Goal: Information Seeking & Learning: Learn about a topic

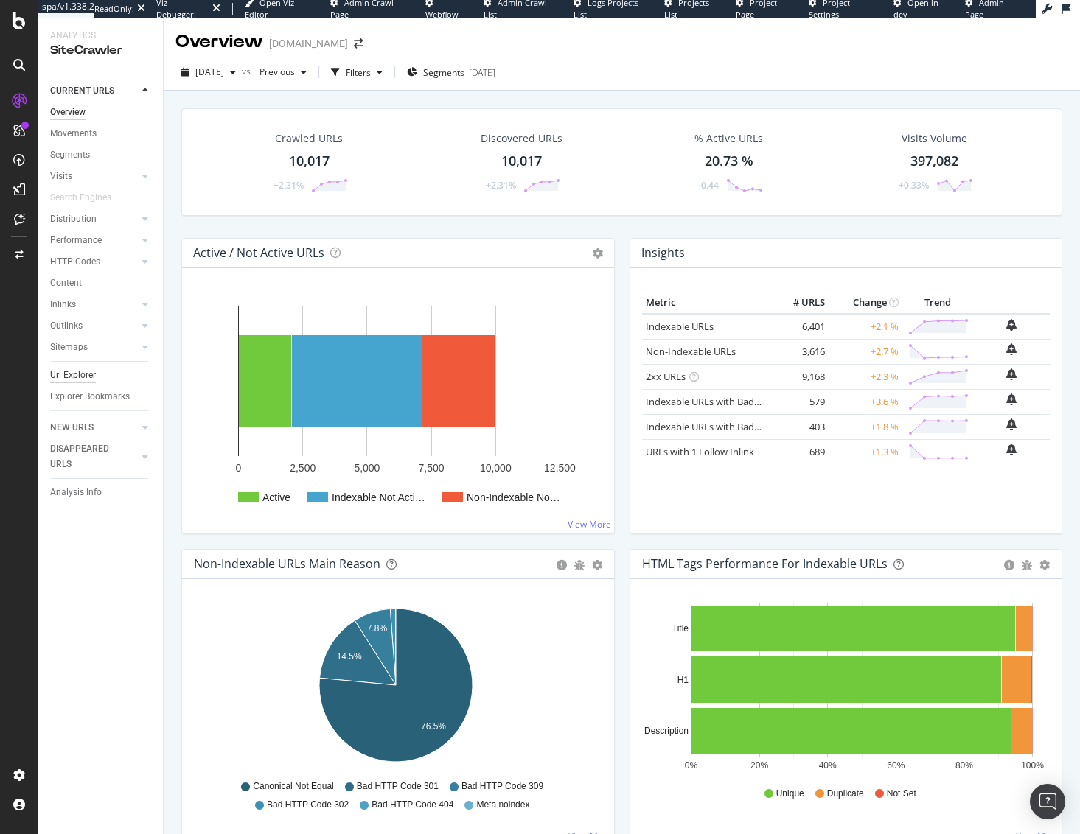
click at [73, 374] on div "Url Explorer" at bounding box center [73, 375] width 46 height 15
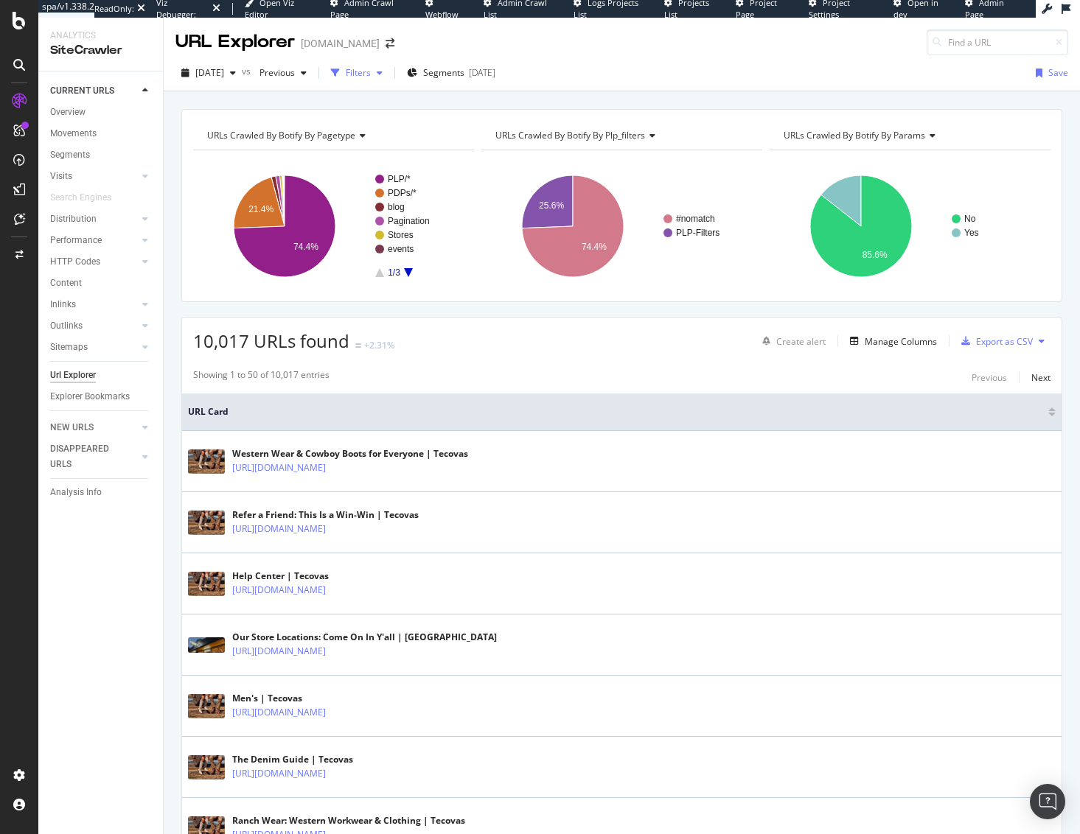
click at [388, 76] on div "button" at bounding box center [380, 73] width 18 height 9
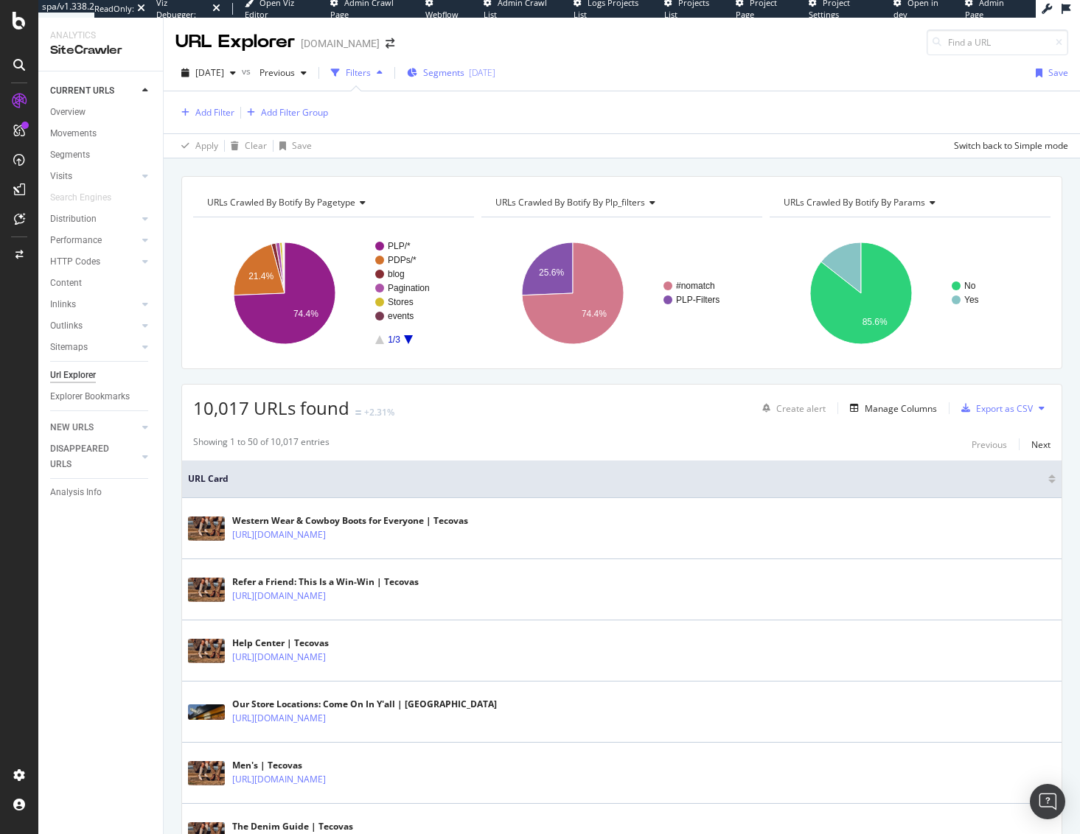
click at [459, 74] on span "Segments" at bounding box center [443, 72] width 41 height 13
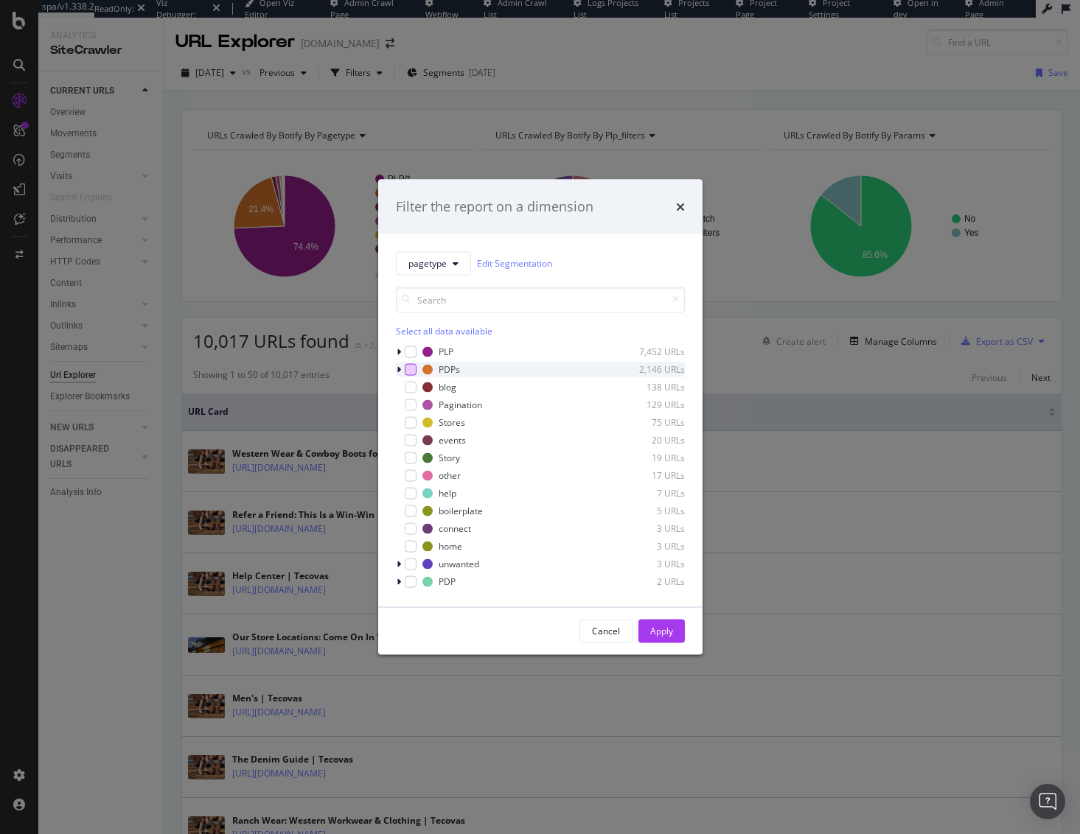
click at [406, 373] on div "modal" at bounding box center [411, 369] width 12 height 12
drag, startPoint x: 653, startPoint y: 634, endPoint x: 393, endPoint y: 304, distance: 420.9
click at [653, 634] on div "Apply" at bounding box center [661, 631] width 23 height 13
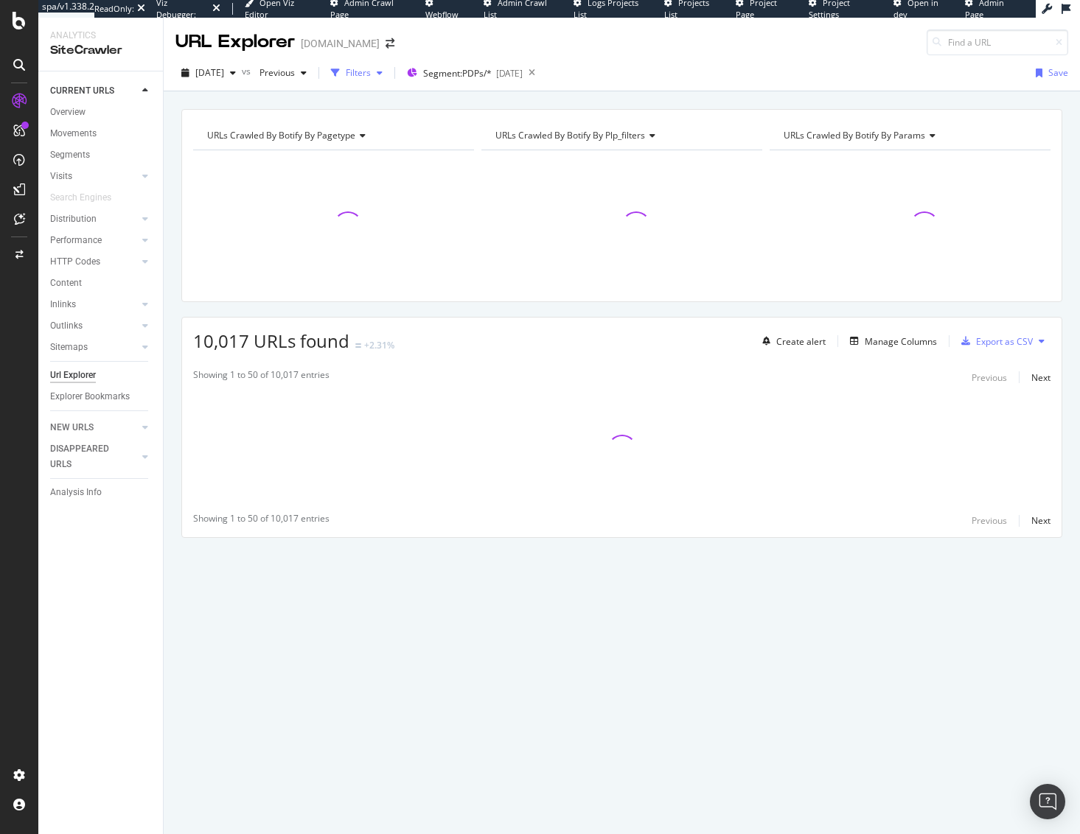
click at [371, 74] on div "Filters" at bounding box center [358, 72] width 25 height 13
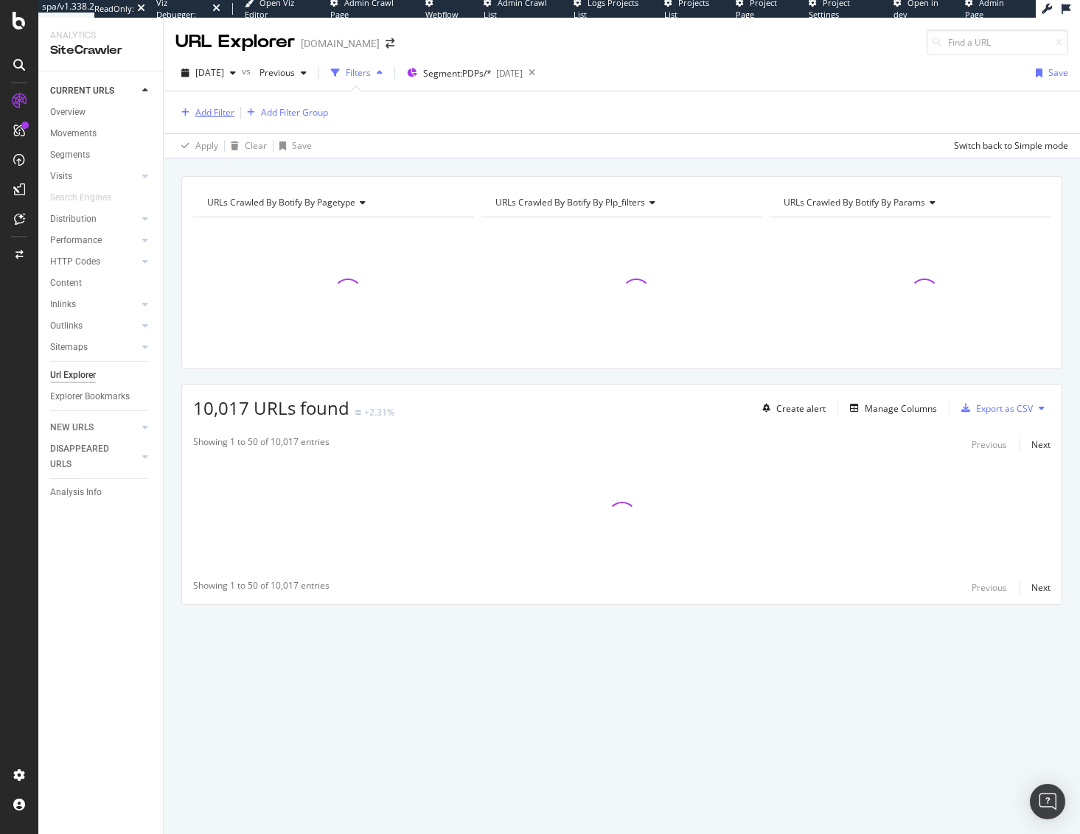
click at [189, 113] on icon "button" at bounding box center [185, 112] width 8 height 9
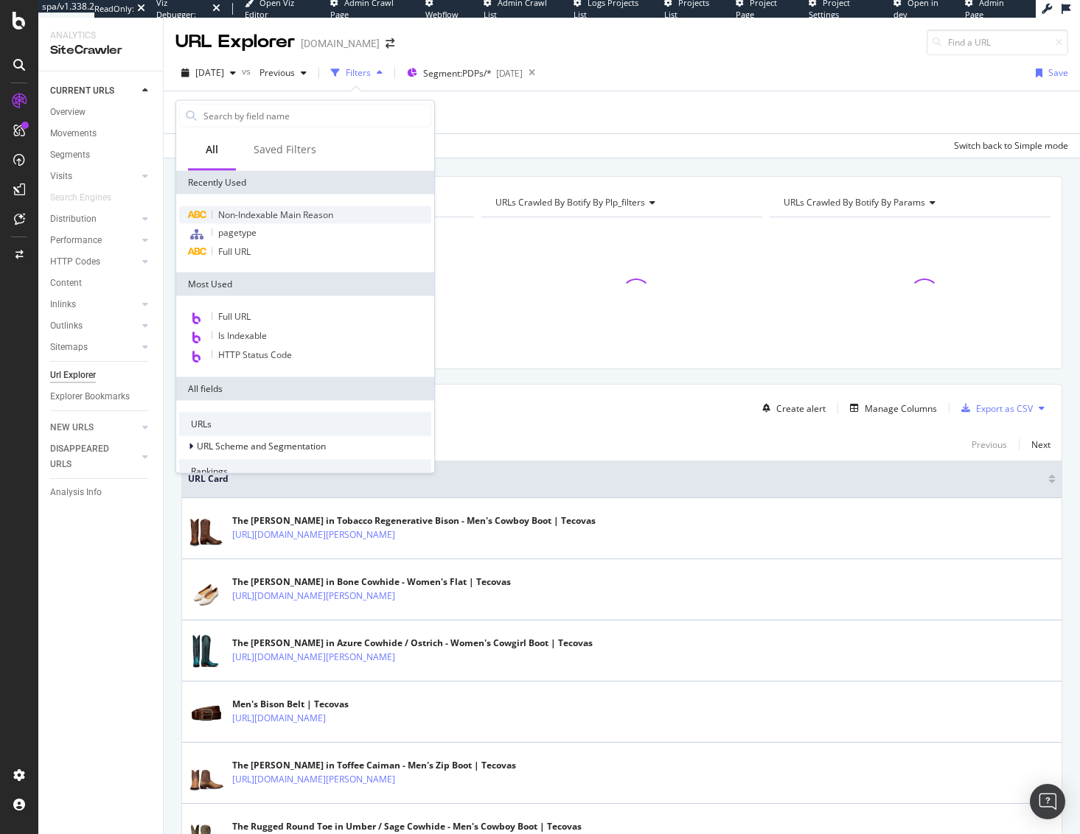
click at [236, 217] on span "Non-Indexable Main Reason" at bounding box center [275, 215] width 115 height 13
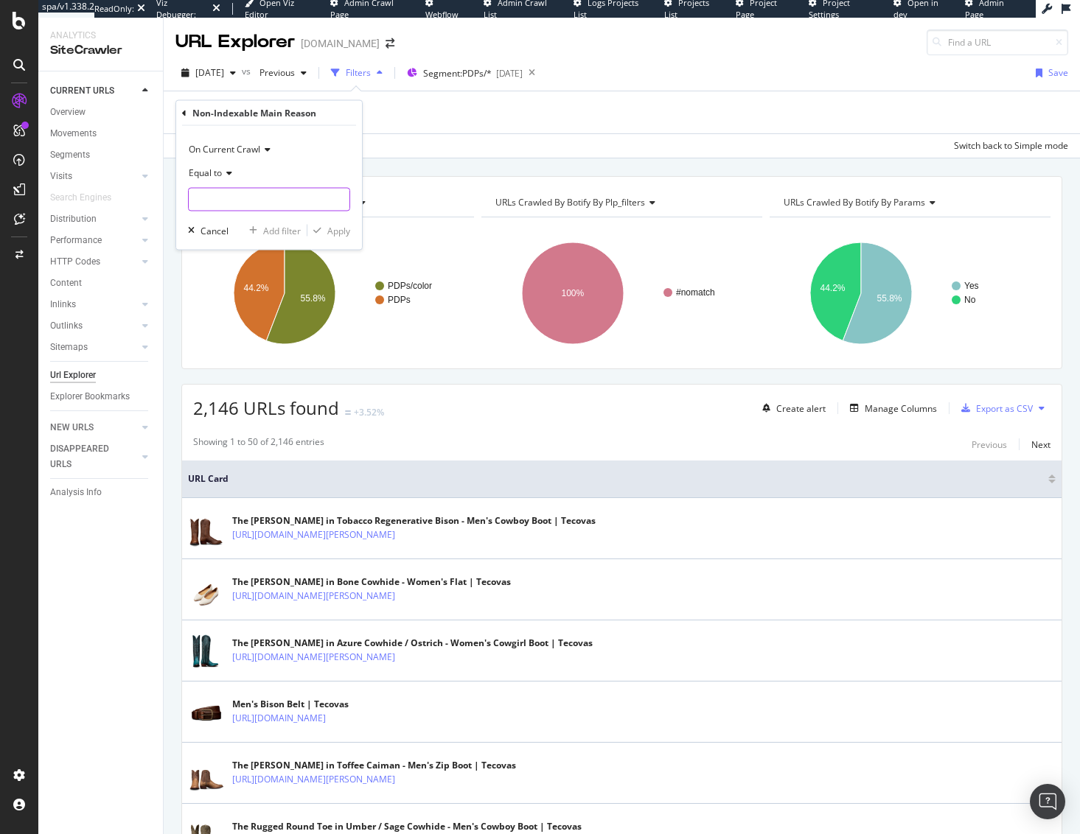
click at [253, 192] on input "text" at bounding box center [269, 200] width 161 height 24
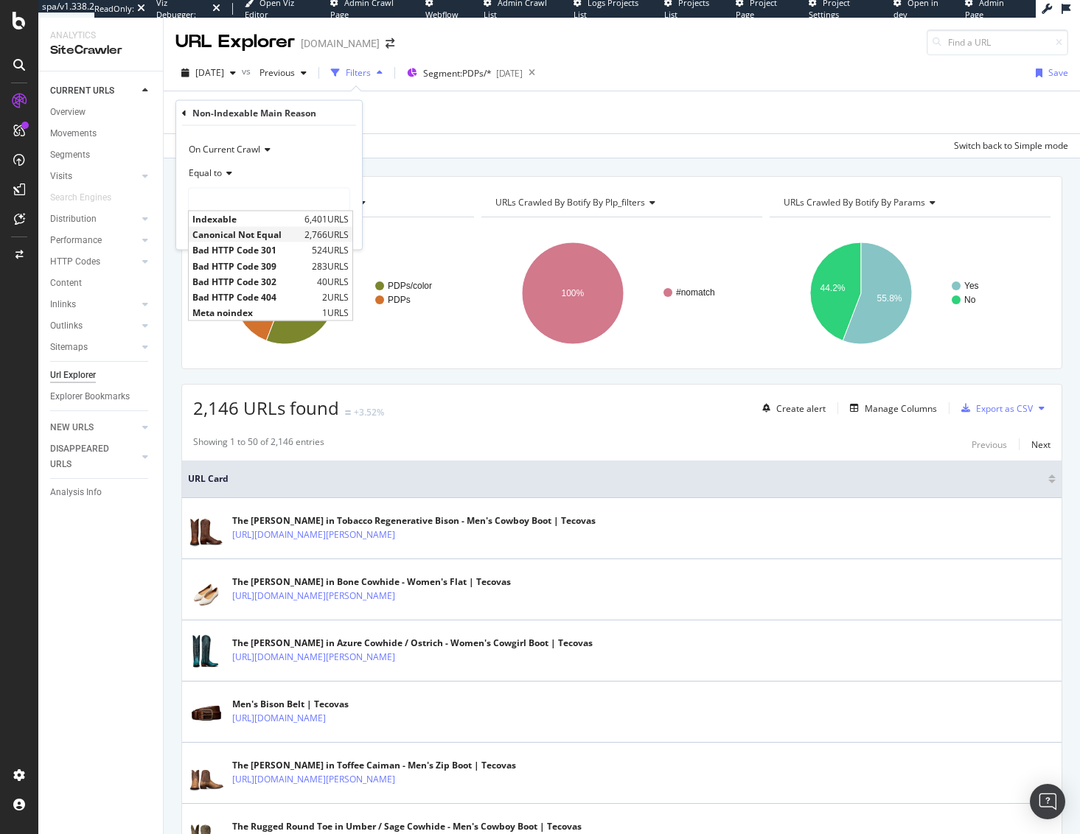
click at [249, 232] on span "Canonical Not Equal" at bounding box center [246, 234] width 108 height 13
type input "Canonical Not Equal"
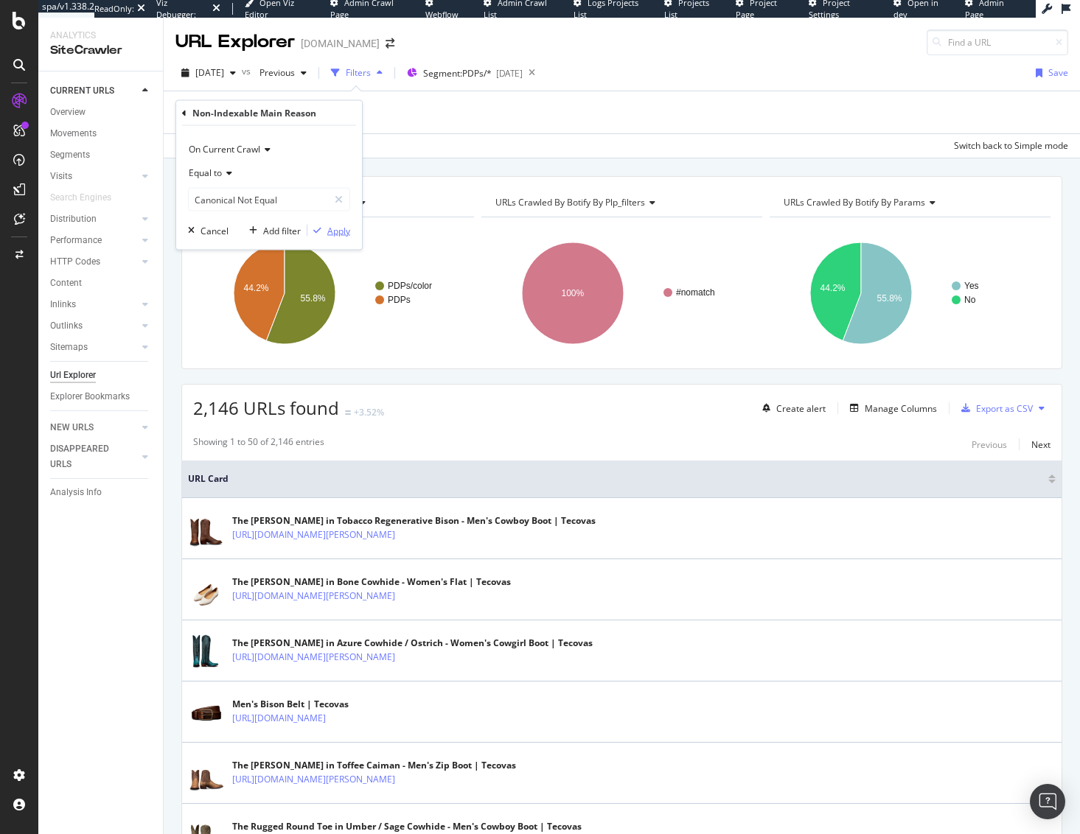
click at [333, 233] on div "Apply" at bounding box center [338, 230] width 23 height 13
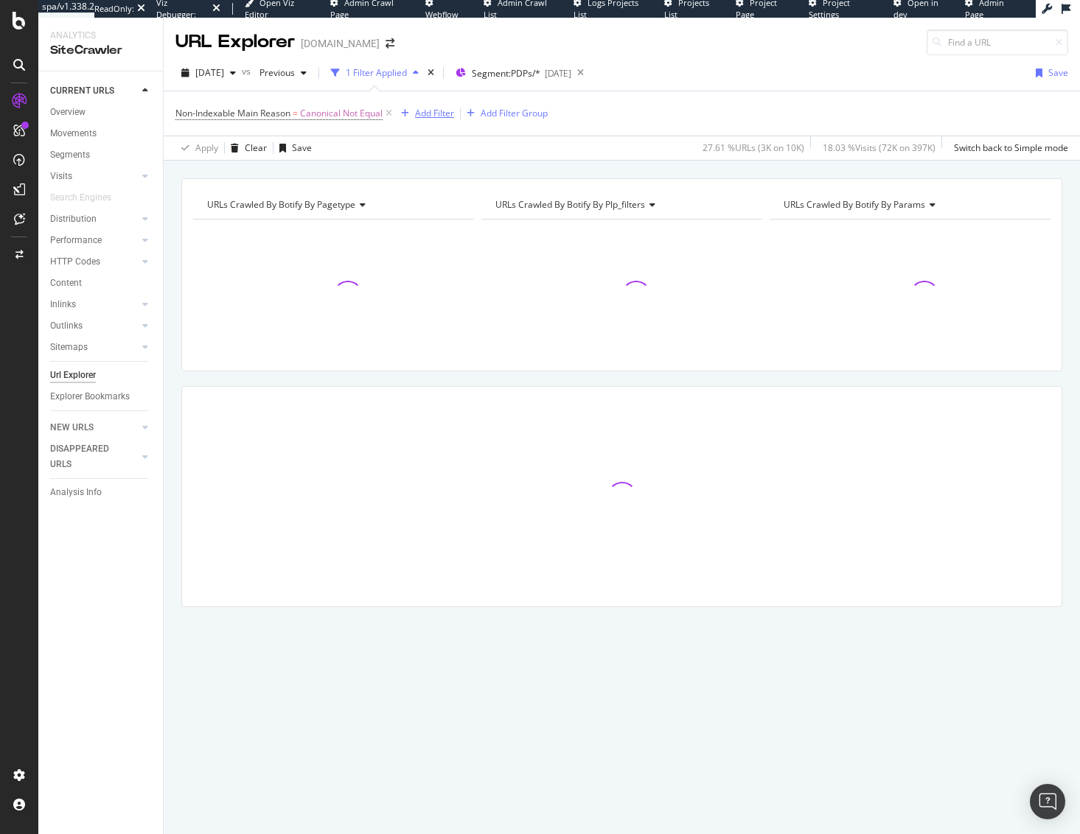
click at [435, 117] on div "Add Filter" at bounding box center [434, 113] width 39 height 13
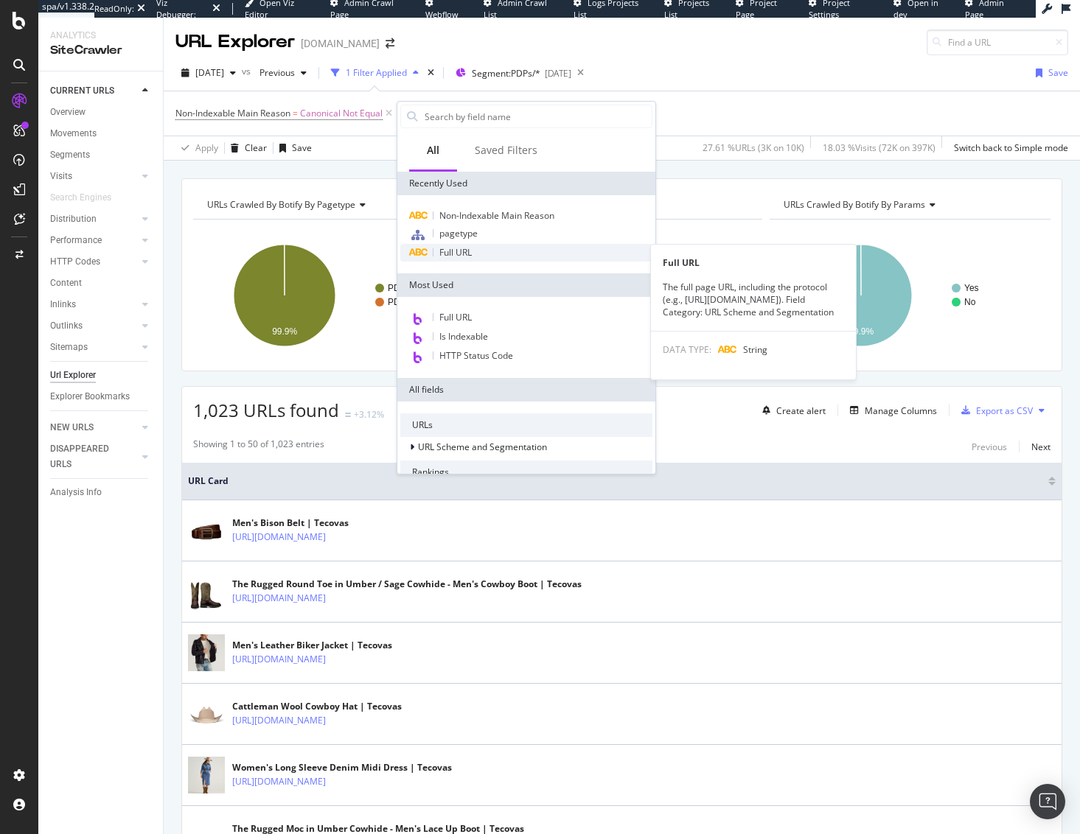
click at [471, 255] on span "Full URL" at bounding box center [455, 252] width 32 height 13
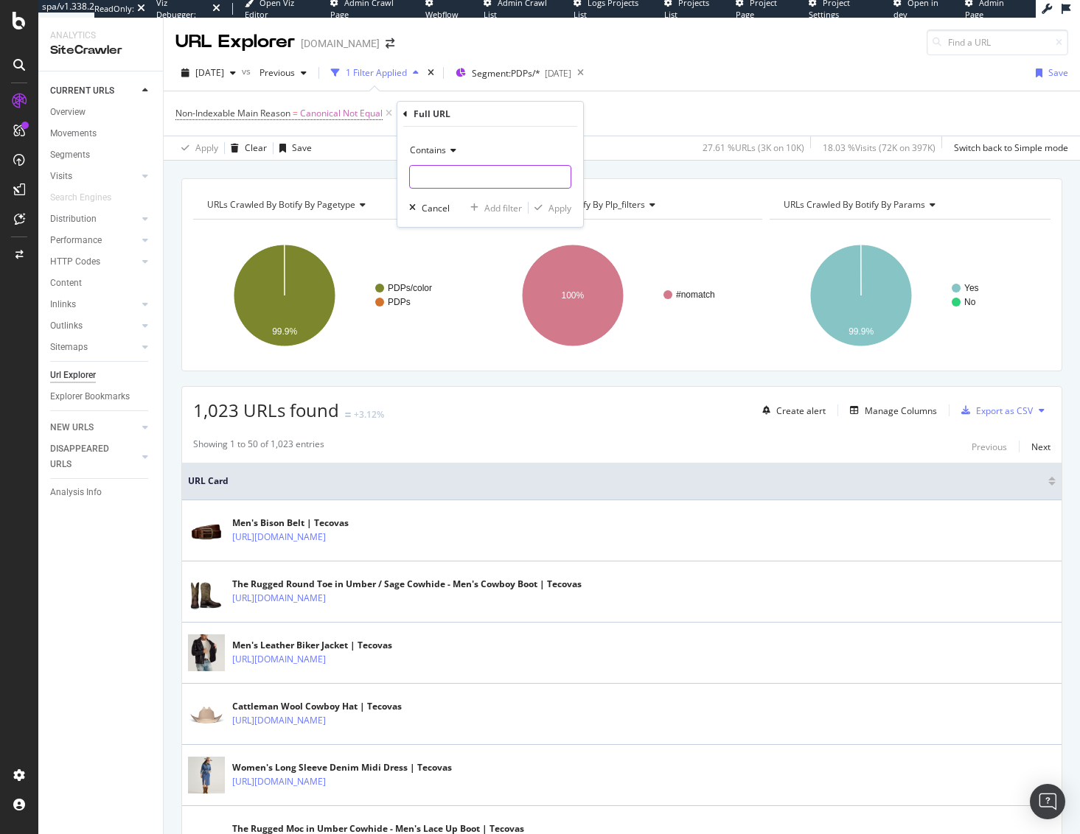
click at [457, 173] on input "text" at bounding box center [490, 177] width 161 height 24
type input "color="
click at [558, 212] on div "Apply" at bounding box center [559, 208] width 23 height 13
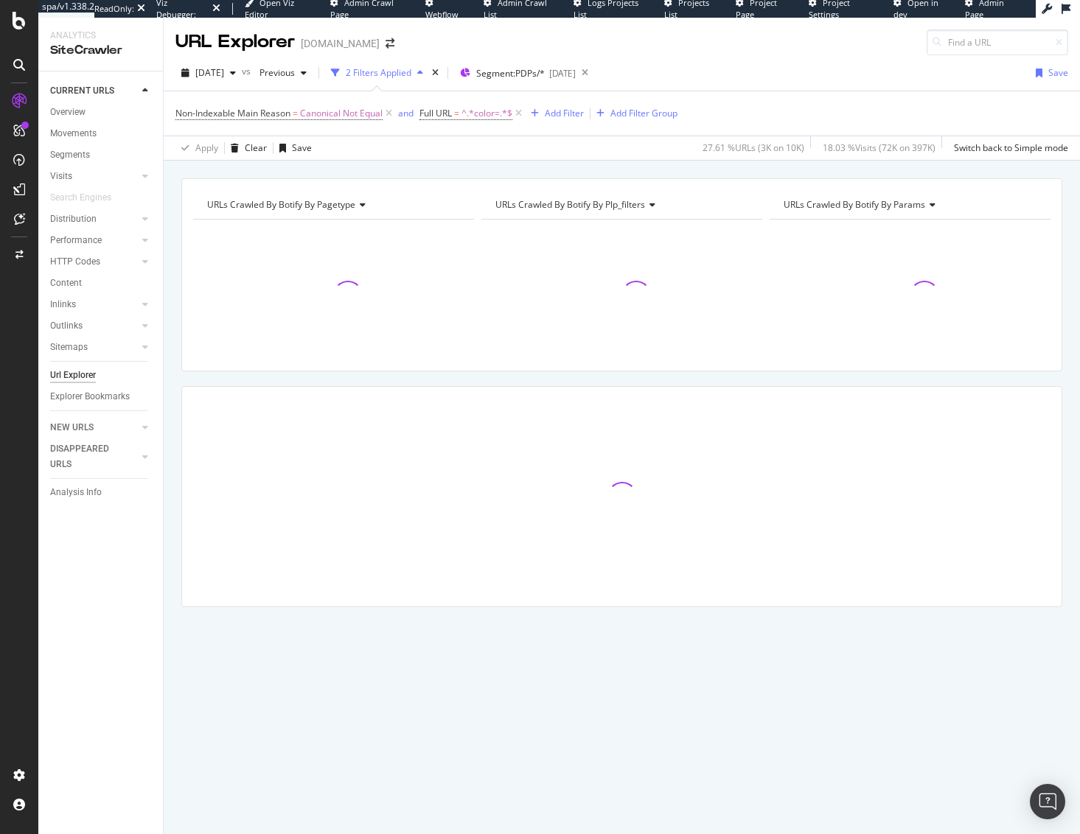
click at [870, 78] on div "[DATE] vs Previous 2 Filters Applied Segment: PDPs/* [DATE] Save" at bounding box center [622, 75] width 916 height 29
click at [810, 97] on div "Non-Indexable Main Reason = Canonical Not Equal and Full URL = ^.*color=.*$ Add…" at bounding box center [621, 113] width 892 height 44
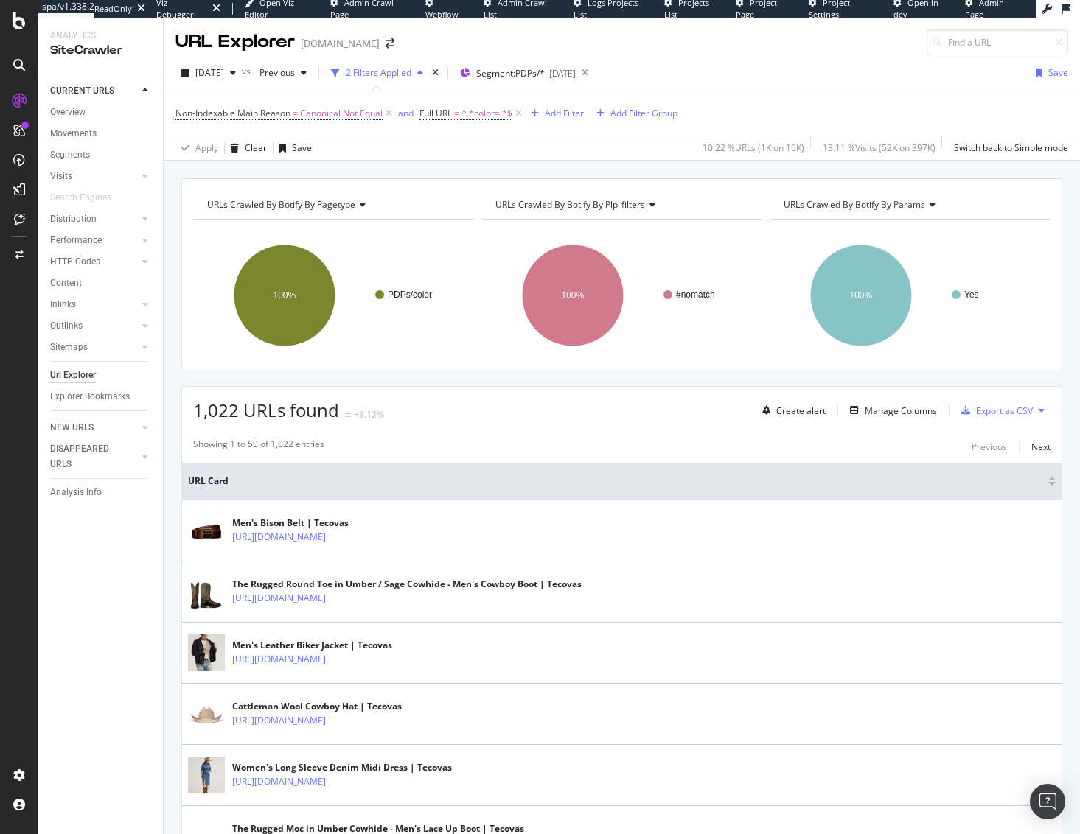
click at [860, 85] on div "[DATE] vs Previous 2 Filters Applied Segment: PDPs/* [DATE] Save" at bounding box center [622, 75] width 916 height 29
click at [720, 158] on div "10.22 % URLs ( 1K on 10K )" at bounding box center [750, 148] width 108 height 24
click at [85, 114] on div "Overview" at bounding box center [67, 112] width 35 height 15
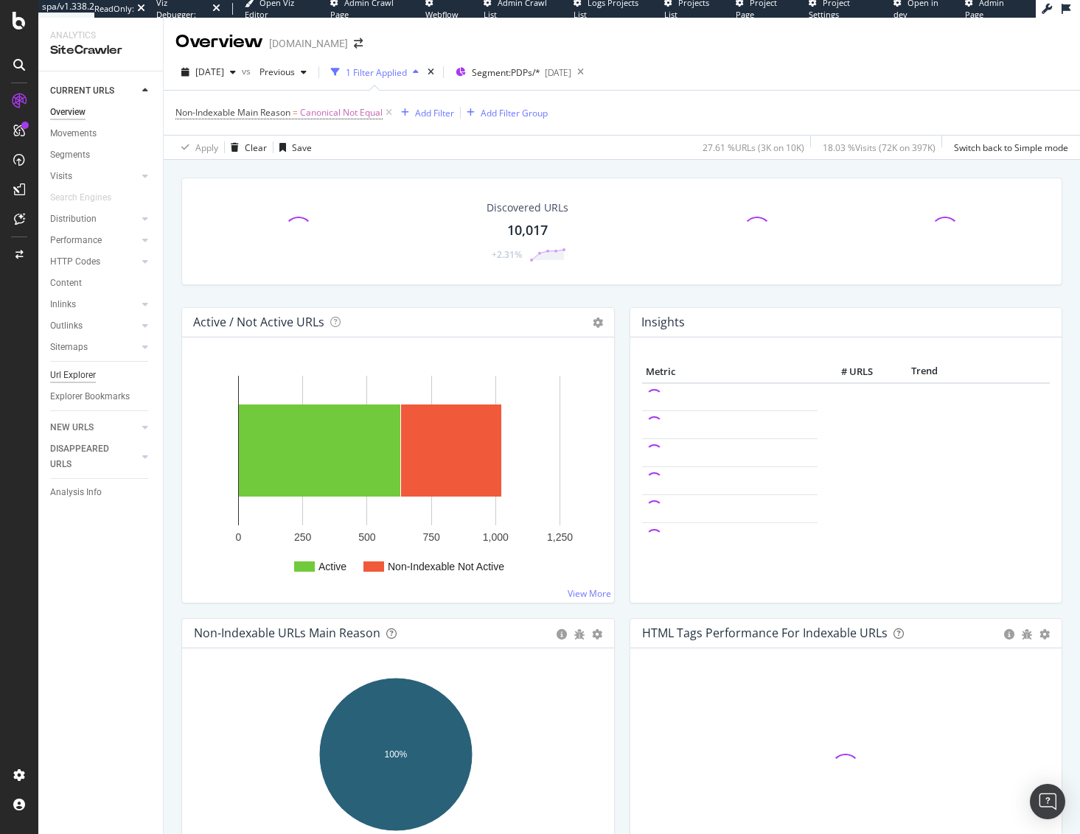
click at [83, 381] on div "Url Explorer" at bounding box center [73, 375] width 46 height 15
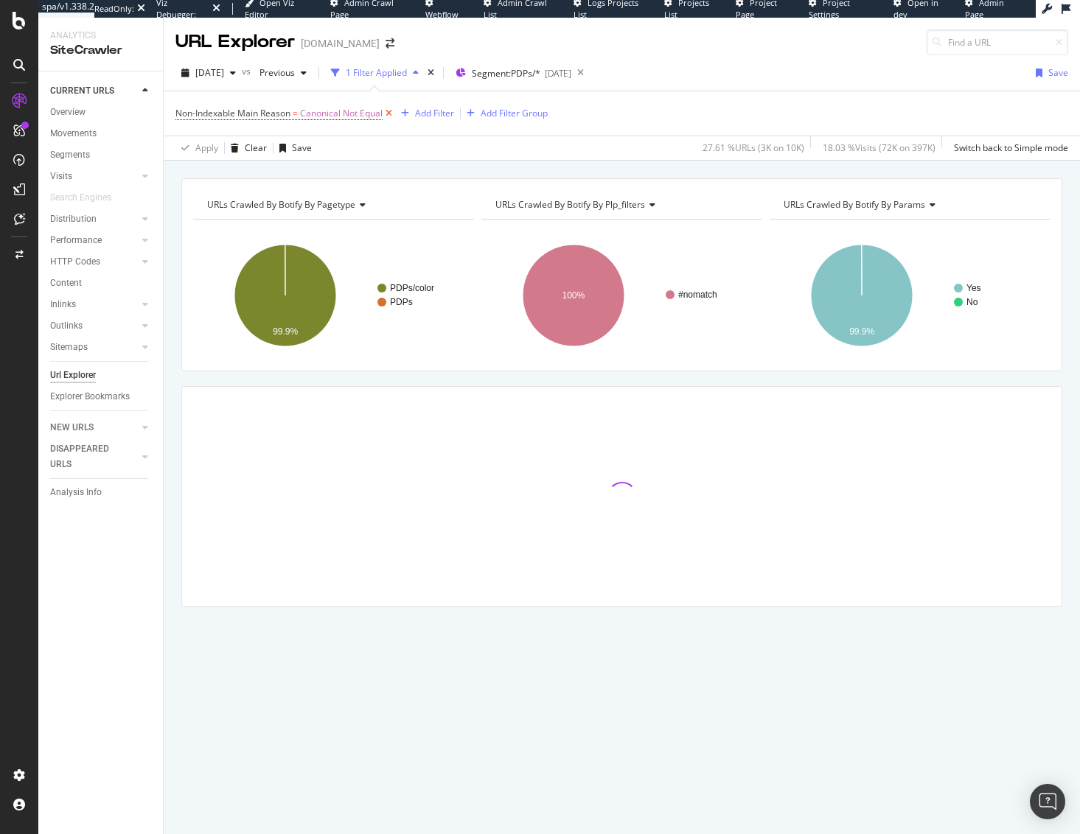
click at [395, 111] on icon at bounding box center [388, 113] width 13 height 15
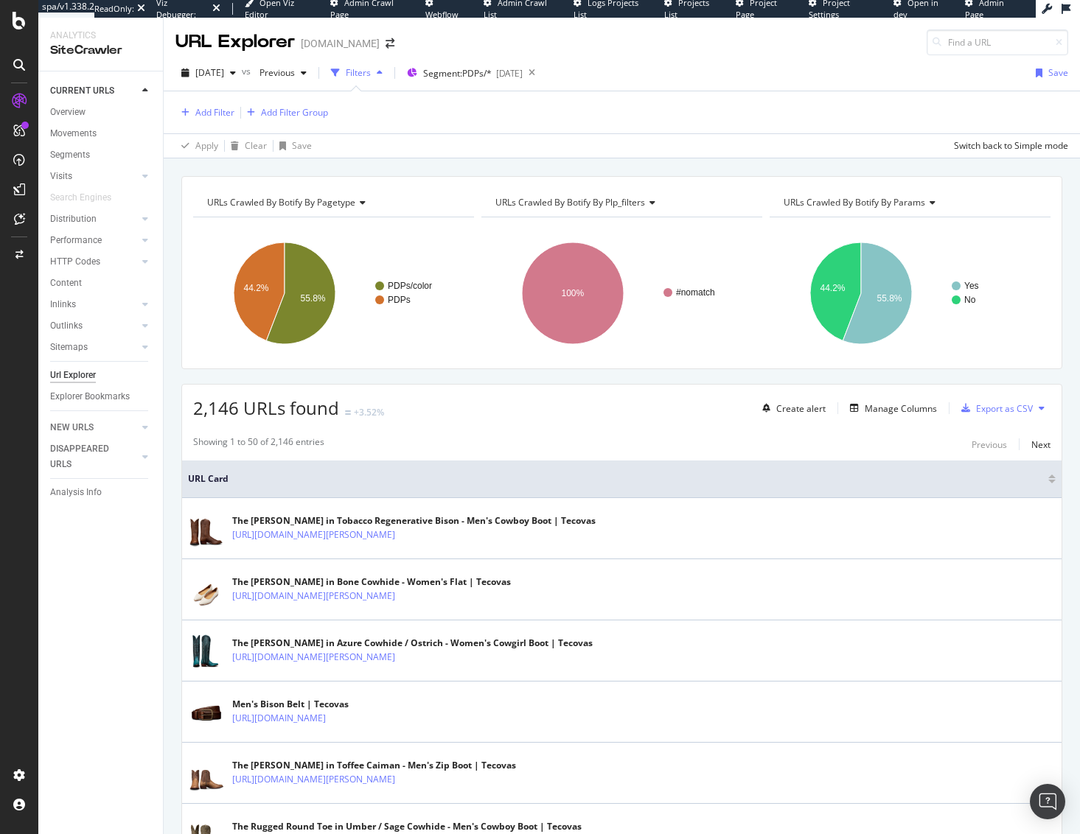
click at [326, 200] on span "URLs Crawled By Botify By pagetype" at bounding box center [281, 202] width 148 height 13
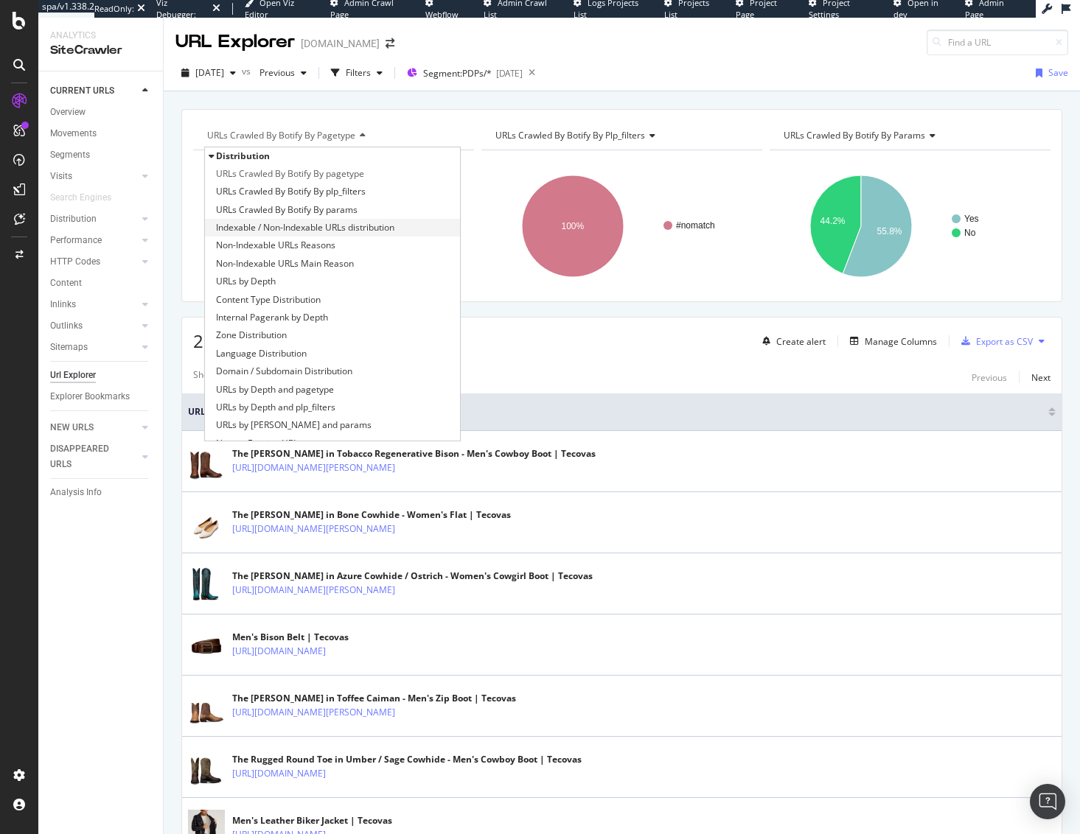
click at [331, 228] on span "Indexable / Non-Indexable URLs distribution" at bounding box center [305, 227] width 178 height 15
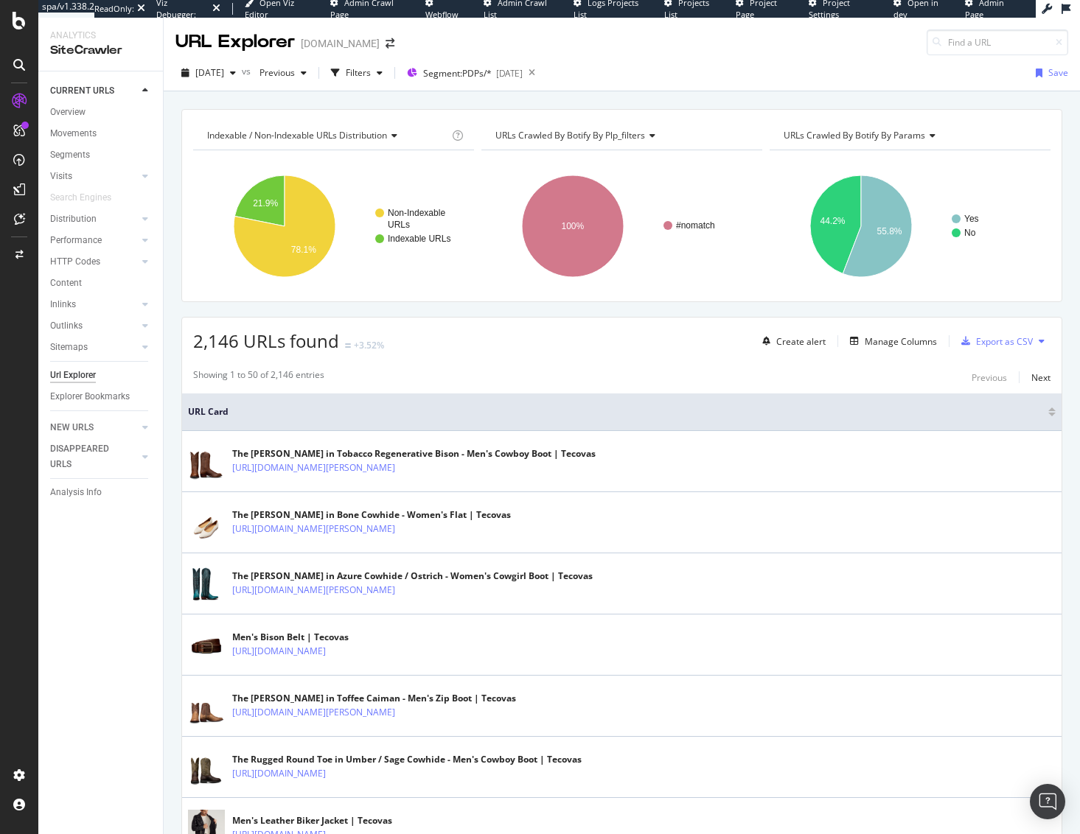
click at [265, 137] on span "Indexable / Non-Indexable URLs distribution" at bounding box center [297, 135] width 180 height 13
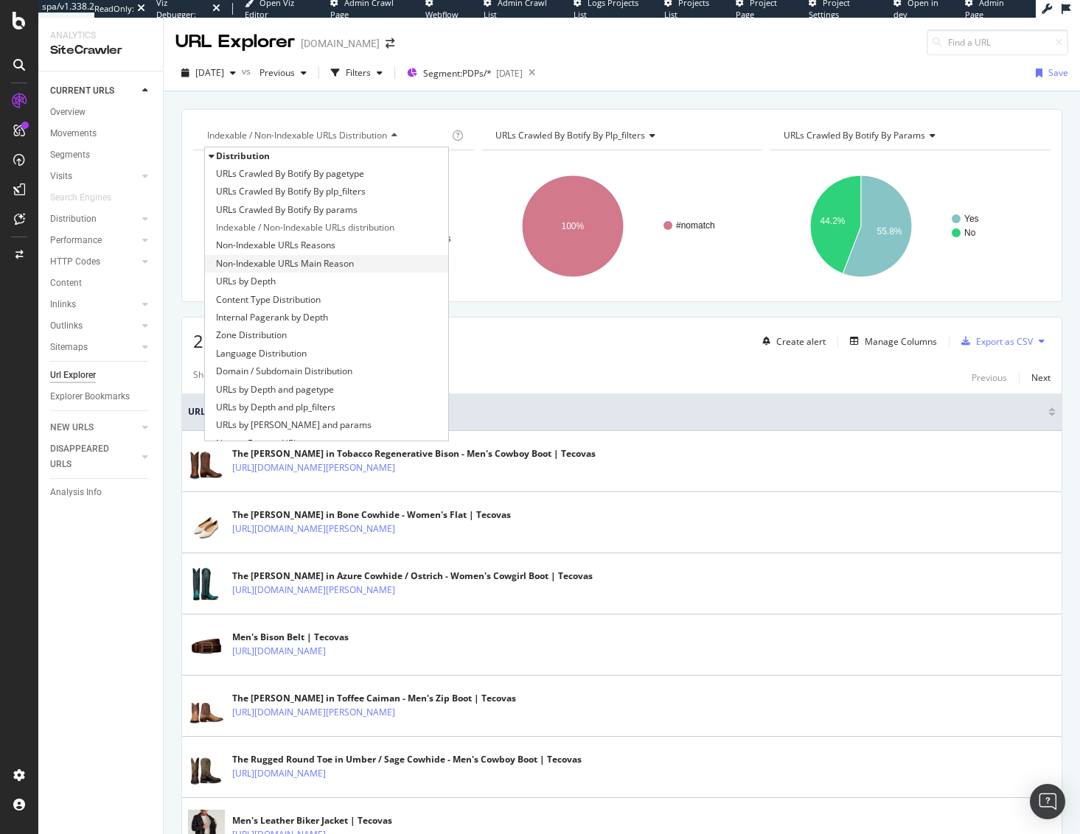
click at [292, 267] on span "Non-Indexable URLs Main Reason" at bounding box center [285, 263] width 138 height 15
